Goal: Contribute content

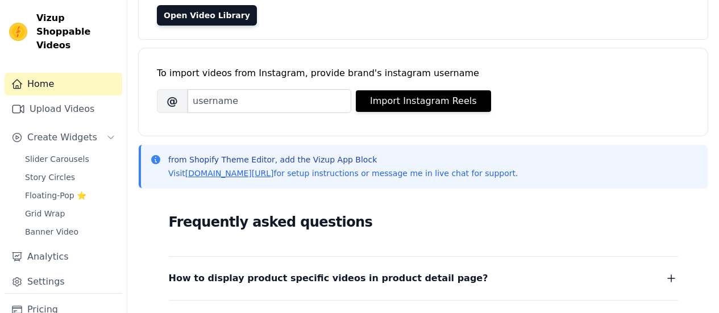
scroll to position [114, 0]
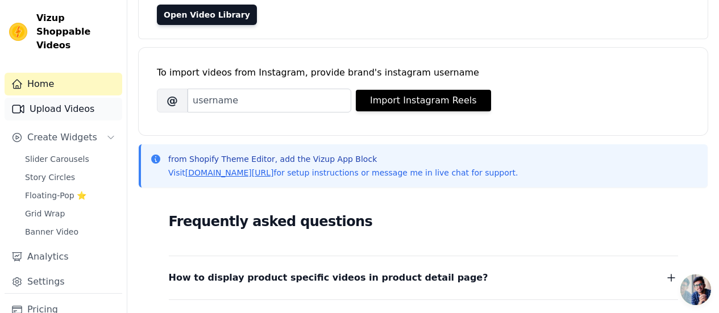
click at [56, 100] on link "Upload Videos" at bounding box center [64, 109] width 118 height 23
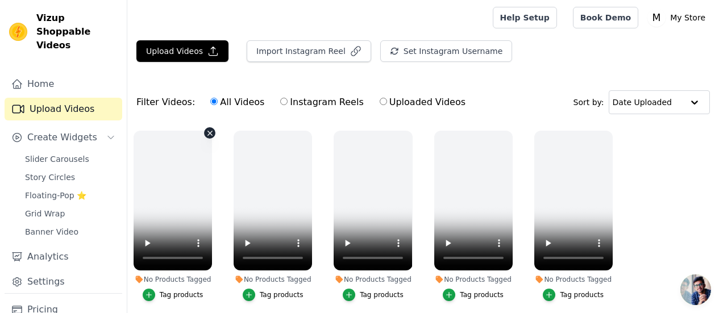
scroll to position [43, 0]
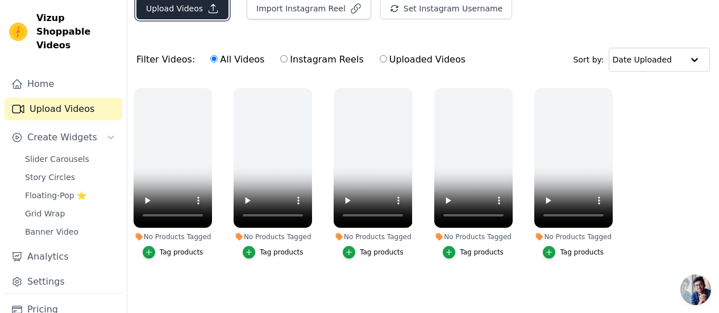
click at [189, 9] on button "Upload Videos" at bounding box center [182, 9] width 92 height 22
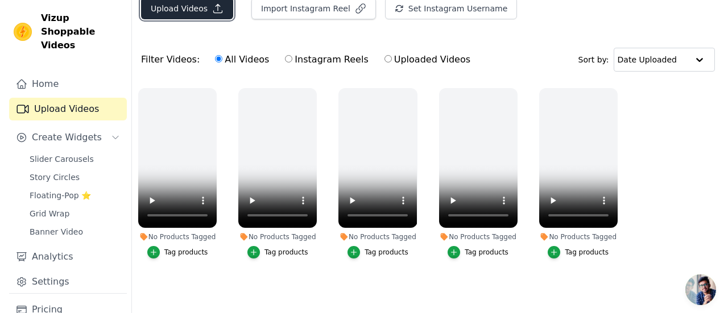
scroll to position [0, 0]
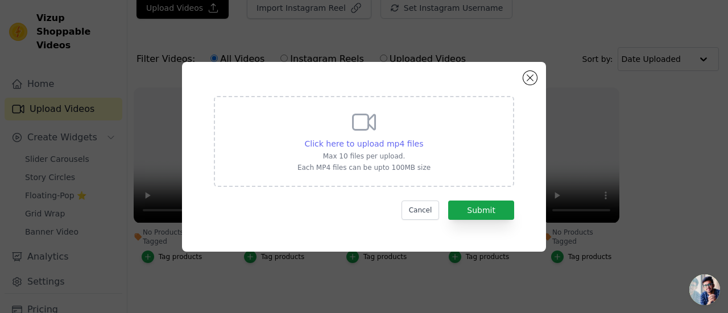
click at [382, 148] on span "Click here to upload mp4 files" at bounding box center [364, 143] width 119 height 9
click at [422, 138] on input "Click here to upload mp4 files Max 10 files per upload. Each MP4 files can be u…" at bounding box center [422, 138] width 1 height 1
type input "C:\fakepath\WhatsApp Video [DATE] 6.08.58 PM.mp4"
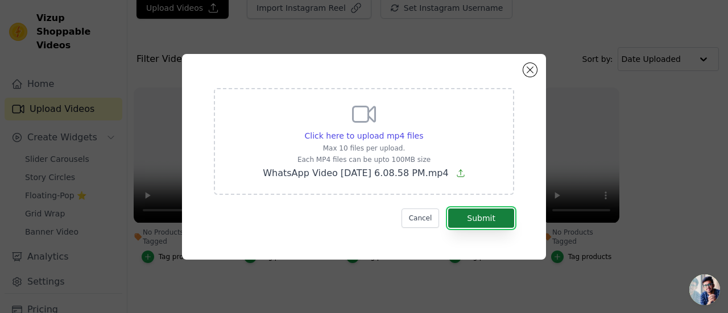
click at [470, 222] on button "Submit" at bounding box center [481, 218] width 66 height 19
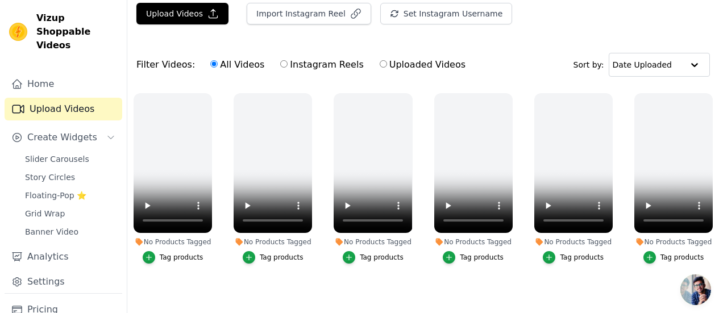
scroll to position [38, 0]
click at [306, 97] on icon "button" at bounding box center [310, 96] width 9 height 9
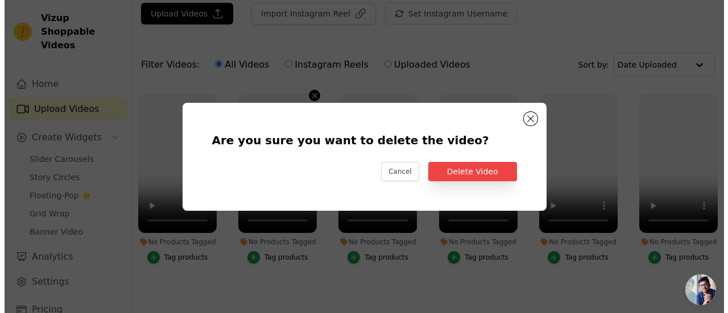
scroll to position [0, 0]
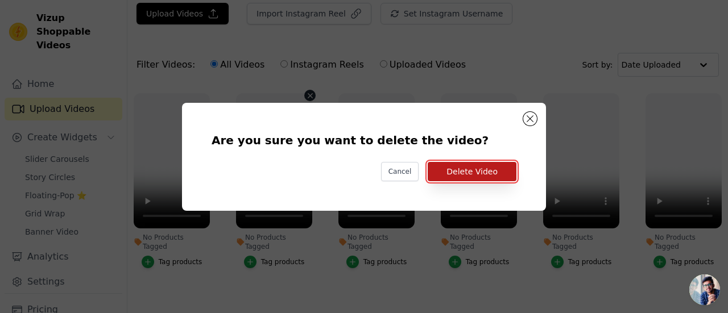
click at [472, 172] on button "Delete Video" at bounding box center [472, 171] width 89 height 19
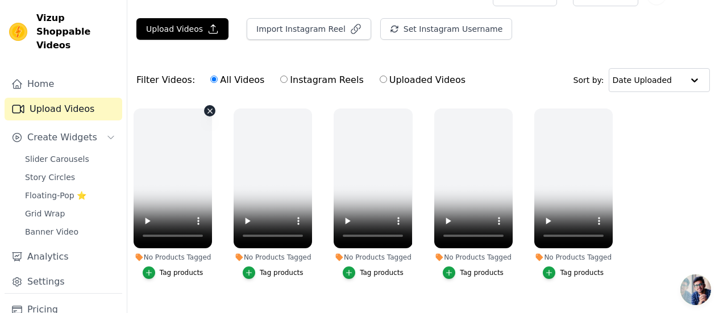
scroll to position [43, 0]
